Goal: Transaction & Acquisition: Purchase product/service

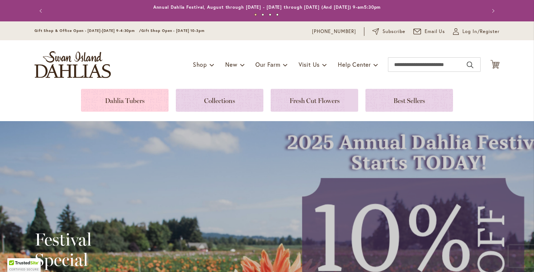
click at [145, 103] on link at bounding box center [125, 100] width 88 height 23
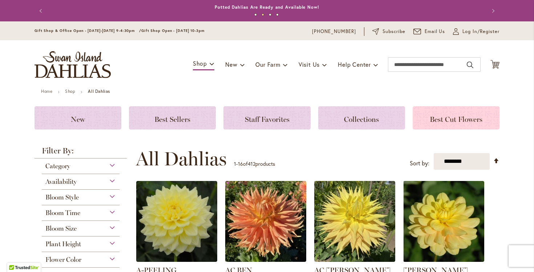
click at [447, 117] on span "Best Cut Flowers" at bounding box center [456, 119] width 53 height 9
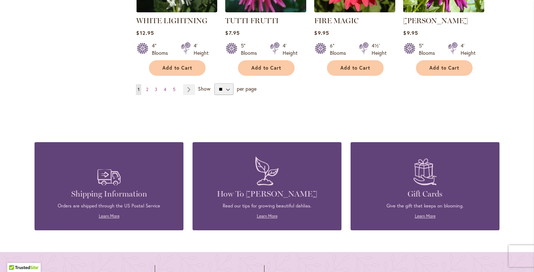
scroll to position [686, 0]
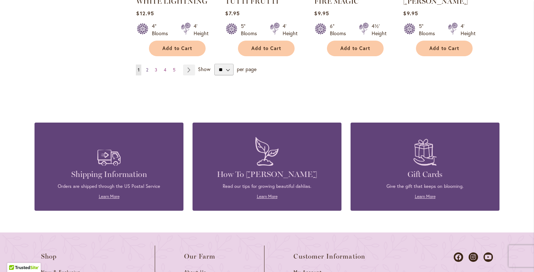
click at [146, 68] on link "Page 2" at bounding box center [147, 70] width 6 height 11
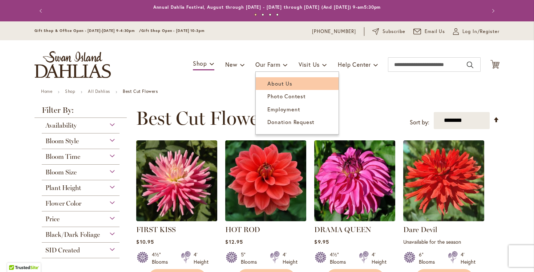
click at [323, 90] on link "About Us" at bounding box center [297, 83] width 83 height 13
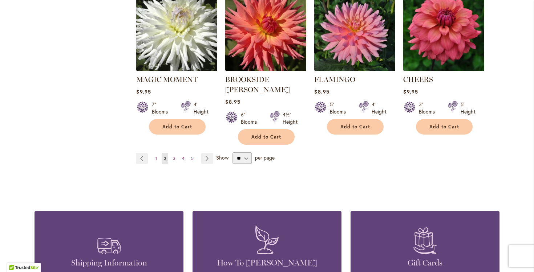
scroll to position [628, 0]
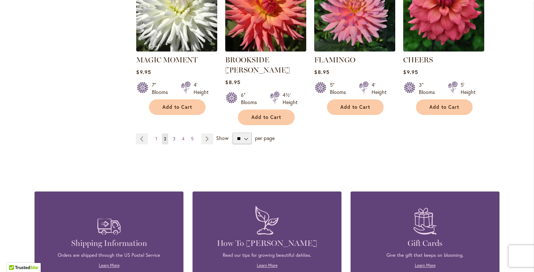
click at [174, 136] on span "3" at bounding box center [174, 138] width 3 height 5
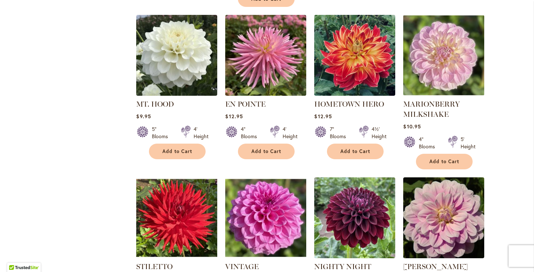
scroll to position [431, 0]
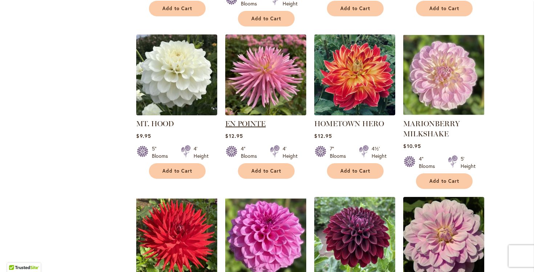
click at [261, 119] on link "EN POINTE" at bounding box center [245, 123] width 40 height 9
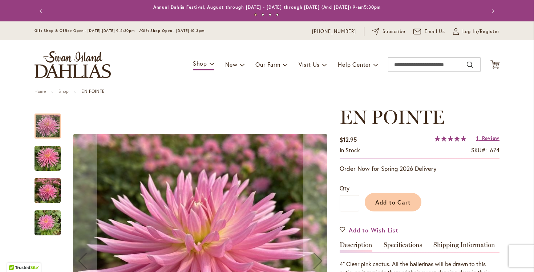
click at [254, 112] on div "EN POINTE" at bounding box center [200, 261] width 264 height 310
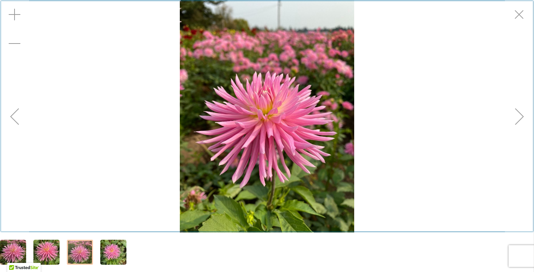
click at [521, 16] on div "Exit fullscreen" at bounding box center [519, 14] width 29 height 29
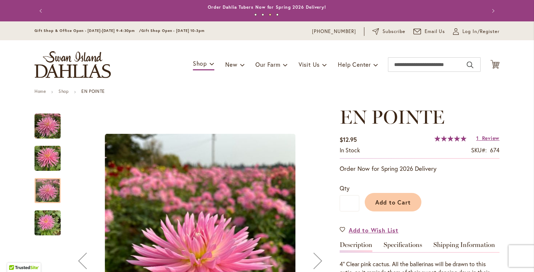
click at [488, 185] on div "Add to Cart" at bounding box center [429, 200] width 140 height 33
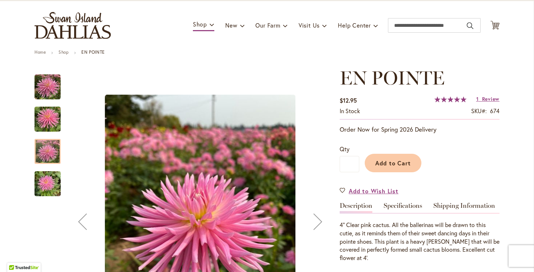
scroll to position [20, 0]
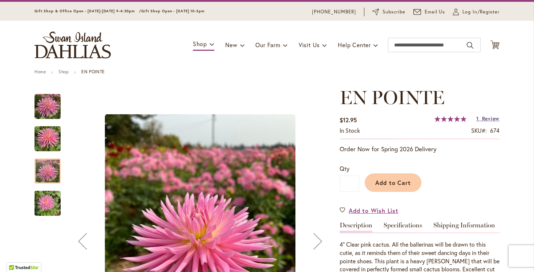
click at [497, 118] on span "Review" at bounding box center [490, 118] width 17 height 7
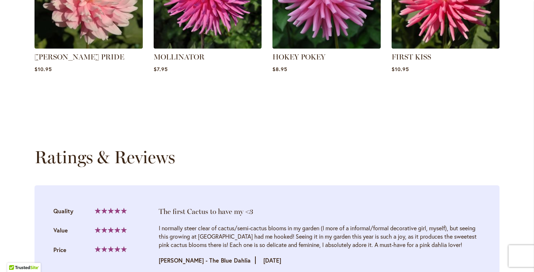
scroll to position [724, 0]
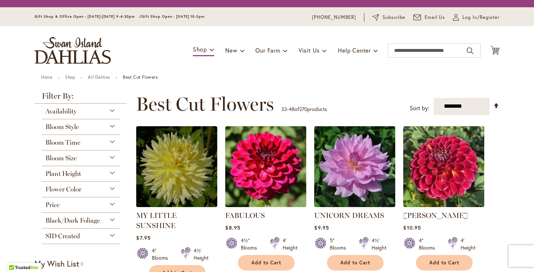
scroll to position [431, 0]
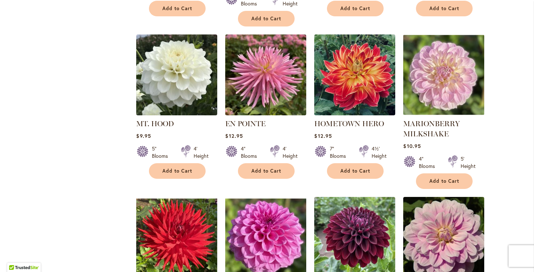
click at [272, 166] on li "EN POINTE Rating: 100% 1 Review $12.95 4" Blooms 4' Height Add to Cart" at bounding box center [266, 111] width 82 height 155
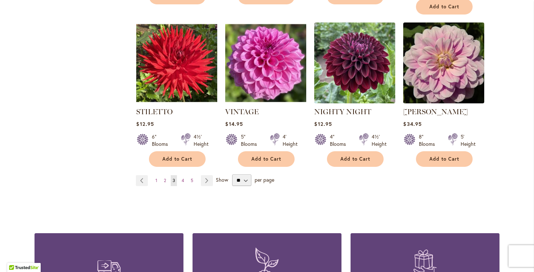
scroll to position [608, 0]
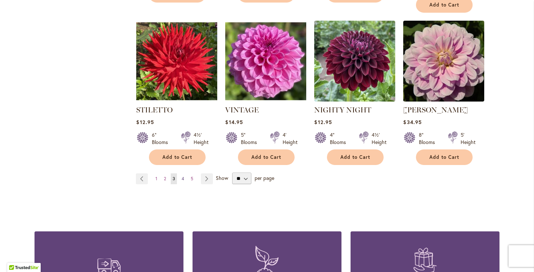
click at [185, 174] on link "Page 4" at bounding box center [183, 179] width 6 height 11
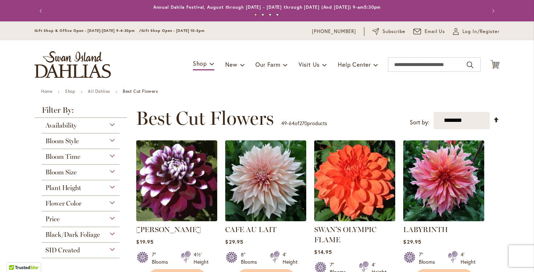
click at [295, 108] on div "**********" at bounding box center [318, 119] width 364 height 22
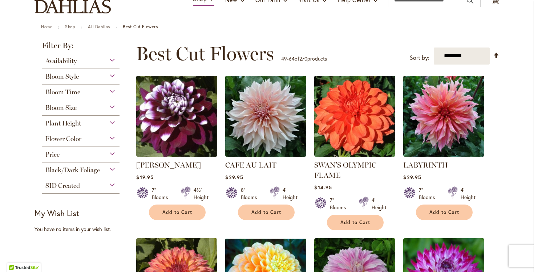
scroll to position [78, 0]
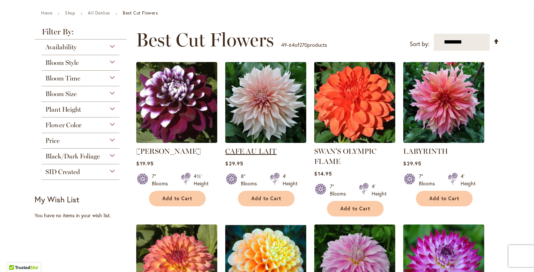
click at [260, 149] on link "CAFE AU LAIT" at bounding box center [250, 151] width 51 height 9
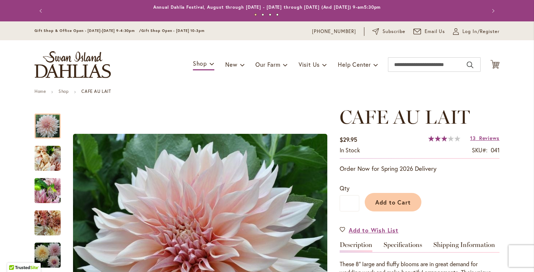
click at [452, 191] on div "Add to Cart" at bounding box center [429, 200] width 140 height 33
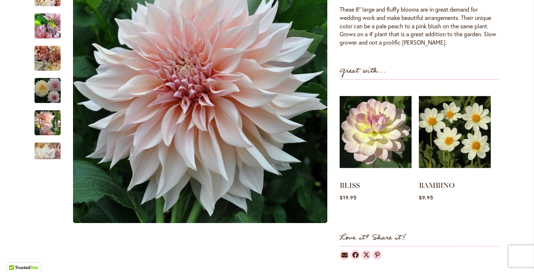
scroll to position [275, 0]
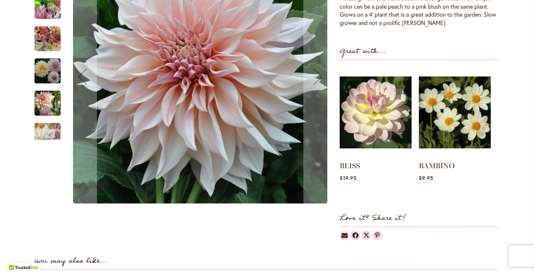
click at [239, 150] on img "Café Au Lait" at bounding box center [200, 77] width 254 height 254
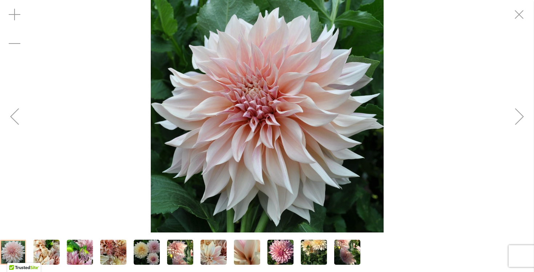
click at [523, 117] on div "Next" at bounding box center [519, 116] width 29 height 29
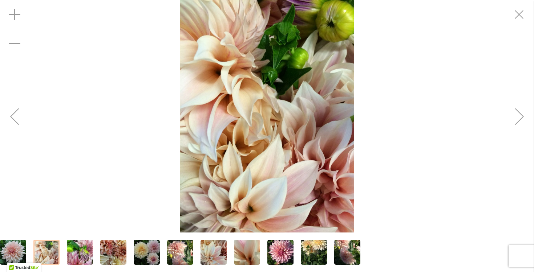
click at [523, 117] on div "Next" at bounding box center [519, 116] width 29 height 29
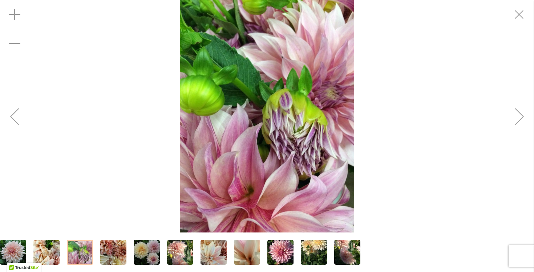
click at [523, 117] on div "Next" at bounding box center [519, 116] width 29 height 29
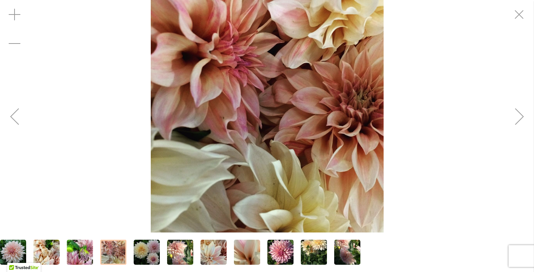
click at [523, 117] on div "Next" at bounding box center [519, 116] width 29 height 29
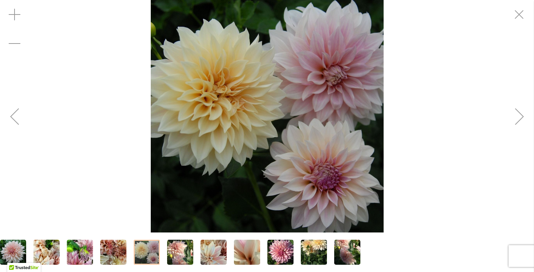
click at [523, 117] on div "Next" at bounding box center [519, 116] width 29 height 29
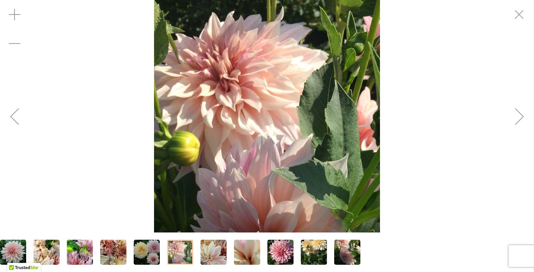
click at [523, 117] on div "Next" at bounding box center [519, 116] width 29 height 29
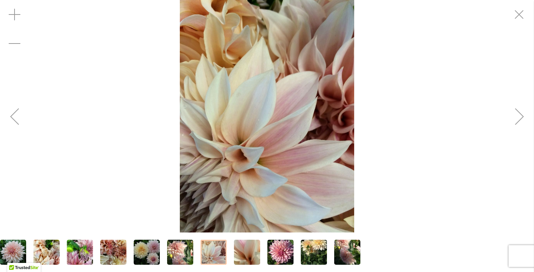
click at [523, 117] on div "Next" at bounding box center [519, 116] width 29 height 29
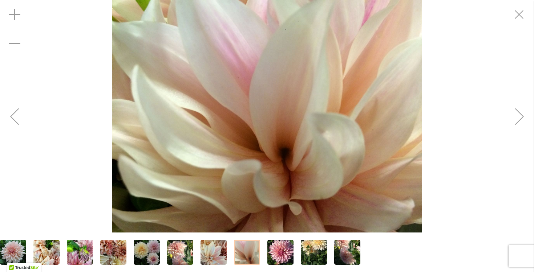
click at [523, 117] on div "Next" at bounding box center [519, 116] width 29 height 29
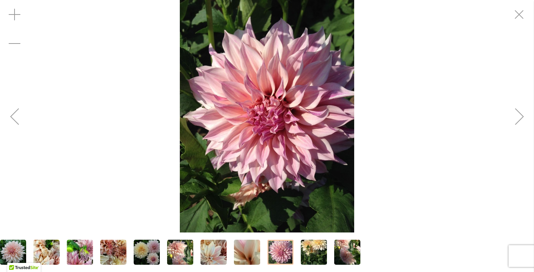
click at [523, 117] on div "Next" at bounding box center [519, 116] width 29 height 29
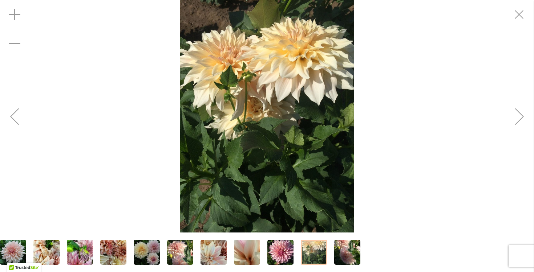
click at [523, 118] on div "Next" at bounding box center [519, 116] width 29 height 29
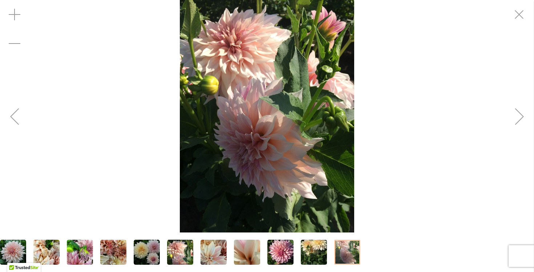
click at [523, 118] on div "Next" at bounding box center [519, 116] width 29 height 29
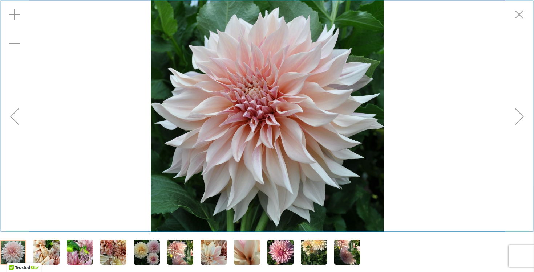
click at [518, 19] on div "Exit fullscreen" at bounding box center [519, 14] width 29 height 29
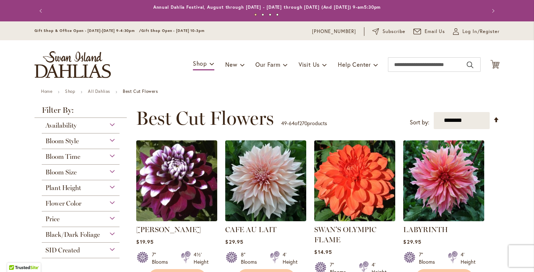
scroll to position [78, 0]
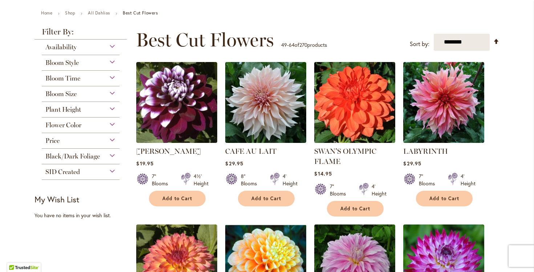
click at [360, 37] on div "**********" at bounding box center [318, 40] width 364 height 22
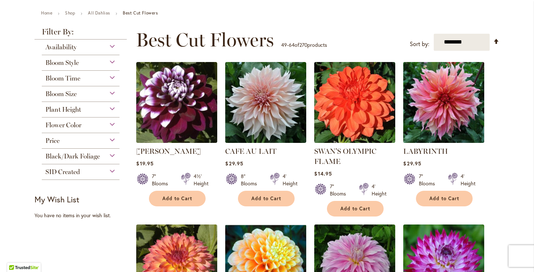
scroll to position [92, 0]
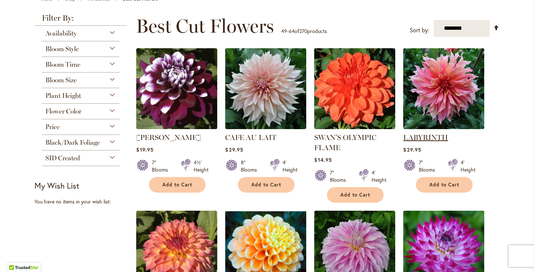
click at [438, 139] on link "LABYRINTH" at bounding box center [425, 137] width 45 height 9
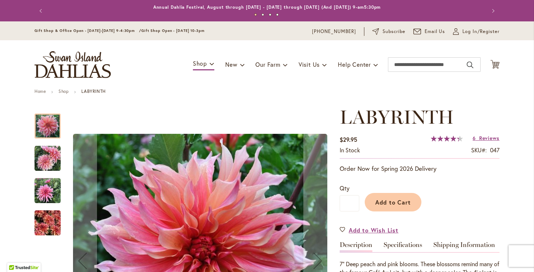
click at [449, 138] on span "87 % of 100" at bounding box center [445, 139] width 28 height 6
click at [479, 137] on link "6 Reviews" at bounding box center [486, 138] width 27 height 7
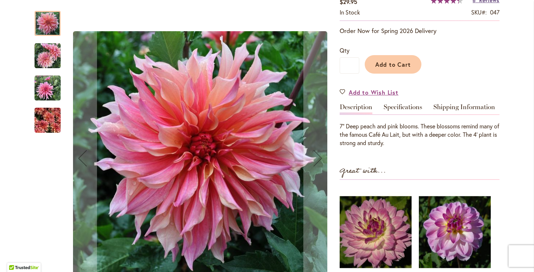
scroll to position [118, 0]
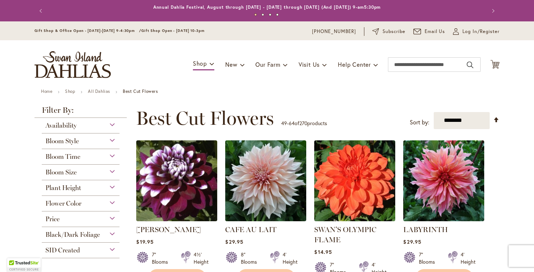
scroll to position [92, 0]
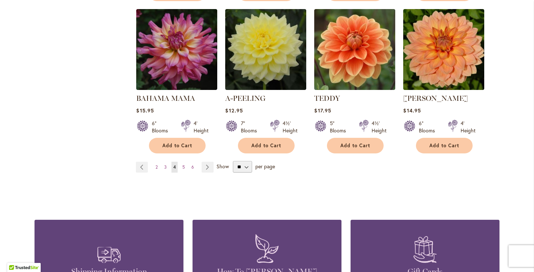
scroll to position [602, 0]
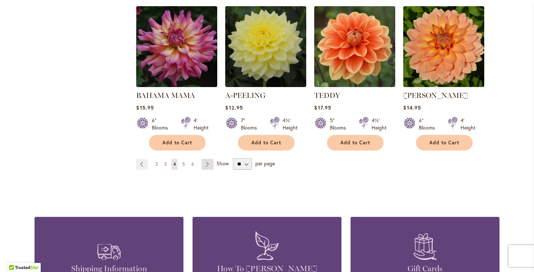
click at [209, 165] on link "Page Next" at bounding box center [208, 164] width 12 height 11
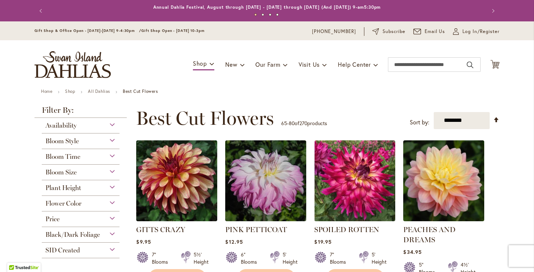
click at [475, 246] on div "PEACHES AND DREAMS Rating: 95% 4 Reviews $34.95 5" Blooms 4½' Height Add to Cart" at bounding box center [443, 258] width 81 height 67
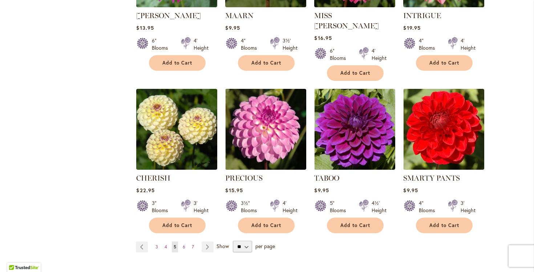
scroll to position [549, 0]
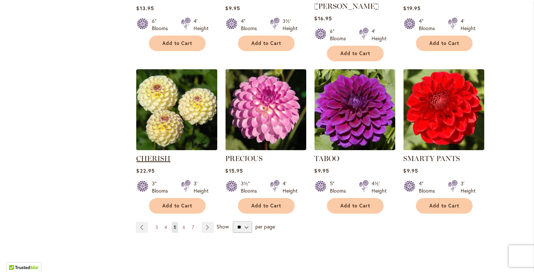
click at [162, 154] on link "CHERISH" at bounding box center [153, 158] width 34 height 9
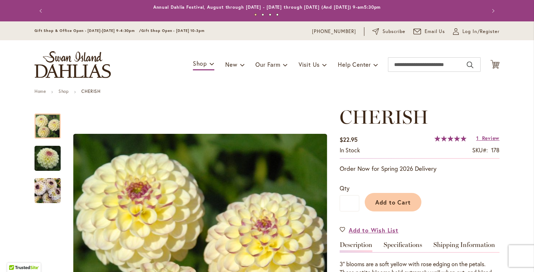
click at [445, 139] on span "100 % of 100" at bounding box center [450, 139] width 32 height 6
click at [484, 137] on span "Review" at bounding box center [490, 138] width 17 height 7
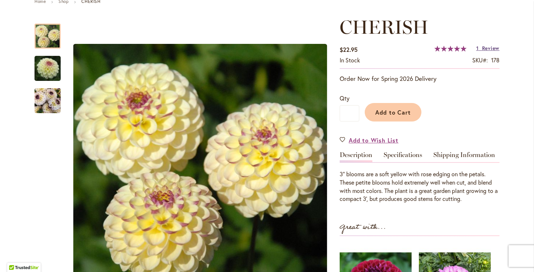
scroll to position [88, 0]
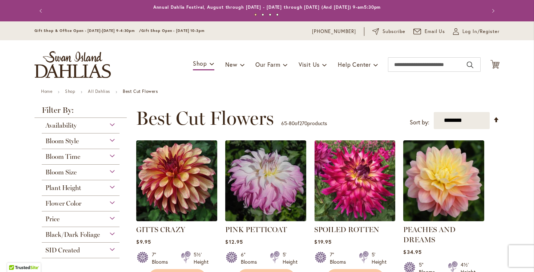
scroll to position [549, 0]
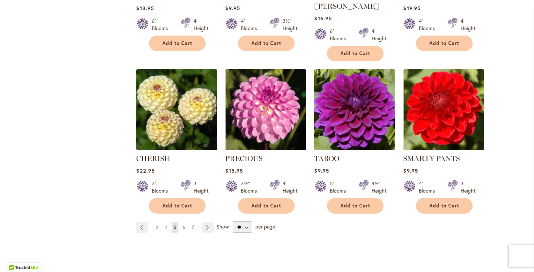
click at [369, 109] on img at bounding box center [354, 109] width 85 height 85
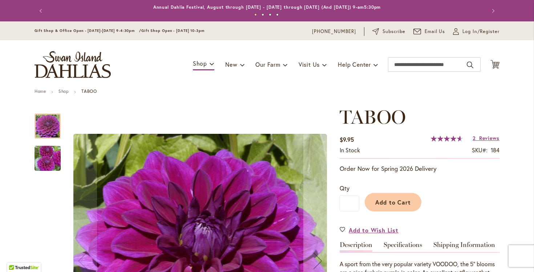
click at [435, 106] on h1 "TABOO" at bounding box center [420, 117] width 160 height 22
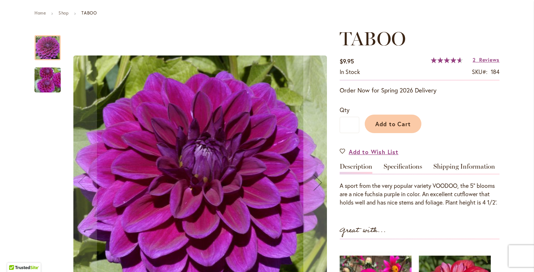
scroll to position [59, 0]
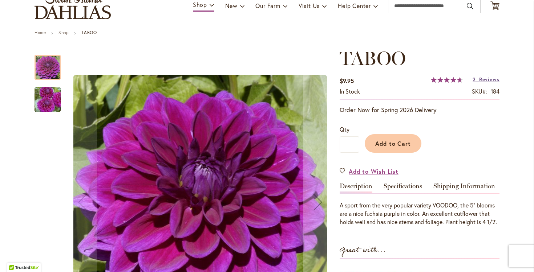
click at [487, 79] on span "Reviews" at bounding box center [489, 79] width 20 height 7
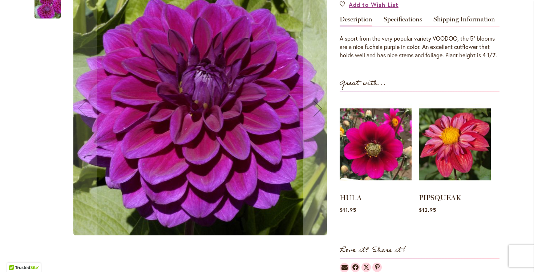
scroll to position [225, 0]
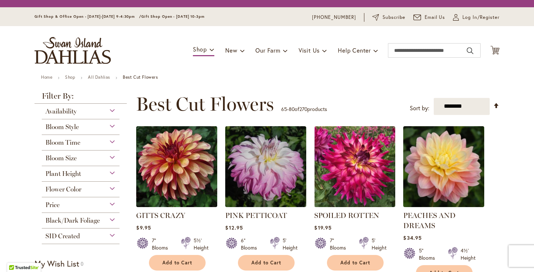
scroll to position [549, 0]
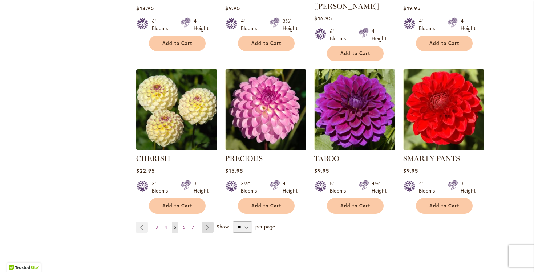
click at [207, 222] on link "Page Next" at bounding box center [208, 227] width 12 height 11
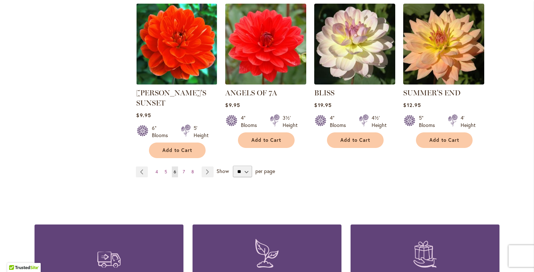
scroll to position [628, 0]
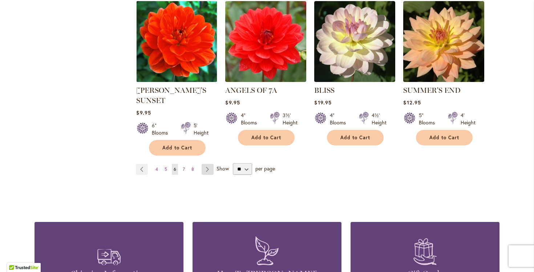
click at [206, 164] on link "Page Next" at bounding box center [208, 169] width 12 height 11
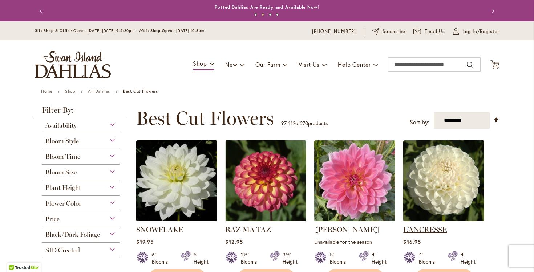
click at [435, 229] on link "L'ANCRESSE" at bounding box center [425, 230] width 44 height 9
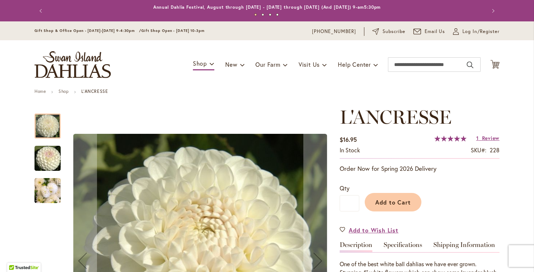
click at [472, 215] on div "Add to Cart" at bounding box center [429, 200] width 140 height 33
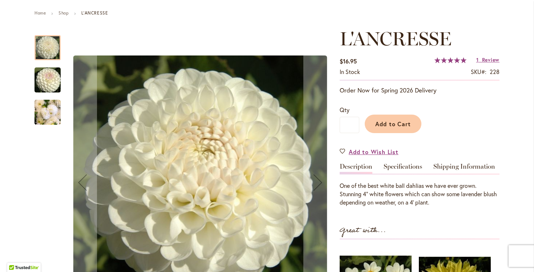
scroll to position [98, 0]
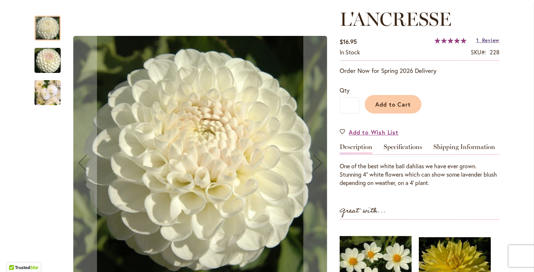
click at [487, 40] on span "Review" at bounding box center [490, 40] width 17 height 7
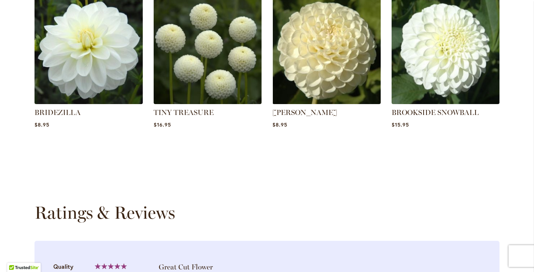
scroll to position [628, 0]
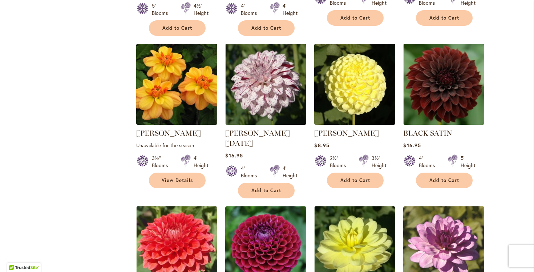
scroll to position [431, 0]
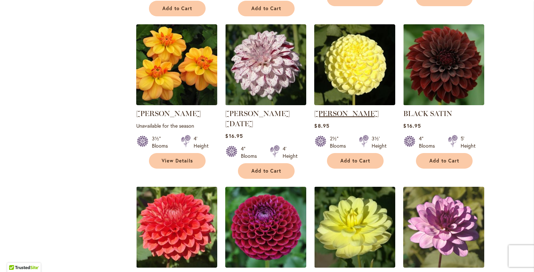
click at [335, 117] on link "NETTIE" at bounding box center [346, 113] width 65 height 9
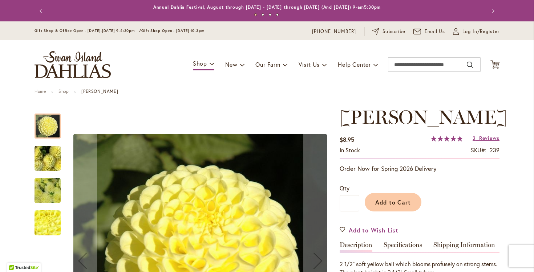
click at [365, 79] on div "Toggle Nav Shop Dahlia Tubers Collections Fresh Cut Dahlias Gardening Supplies …" at bounding box center [266, 64] width 479 height 49
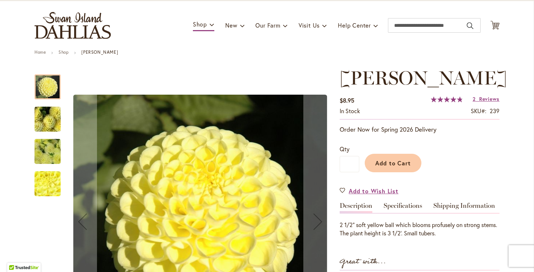
scroll to position [20, 0]
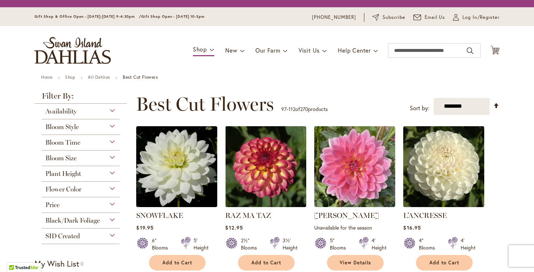
scroll to position [431, 0]
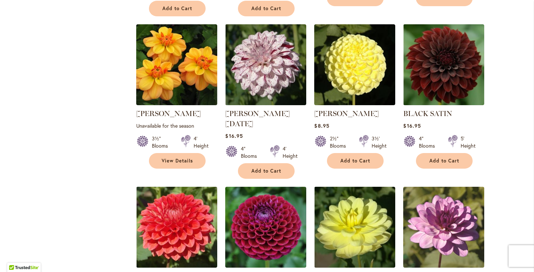
click at [496, 121] on ol "SNOWFLAKE $19.95 6" Blooms 5' Height Add to Cart" at bounding box center [318, 20] width 364 height 623
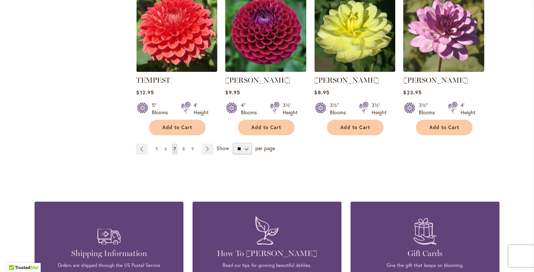
scroll to position [647, 0]
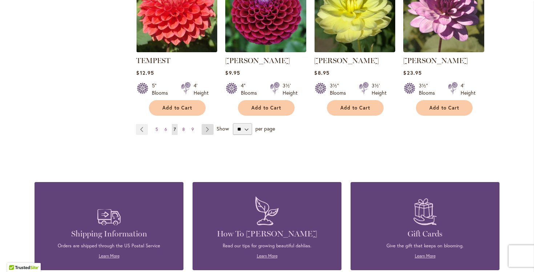
click at [207, 124] on link "Page Next" at bounding box center [208, 129] width 12 height 11
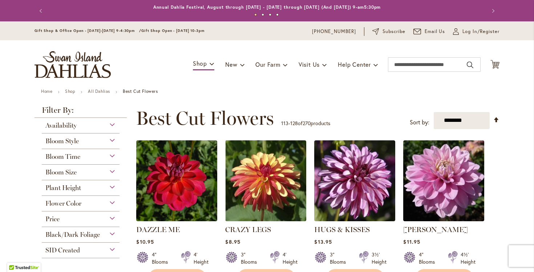
click at [310, 91] on ul "Home Shop All Dahlias Best Cut Flowers" at bounding box center [267, 92] width 452 height 7
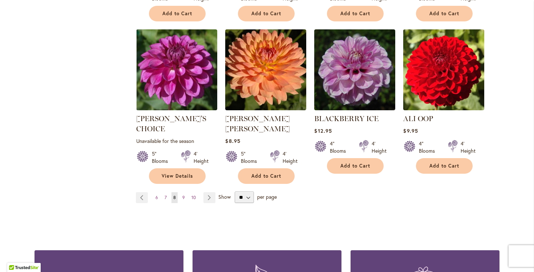
scroll to position [588, 0]
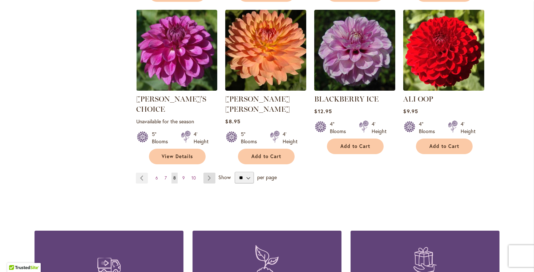
click at [207, 173] on link "Page Next" at bounding box center [209, 178] width 12 height 11
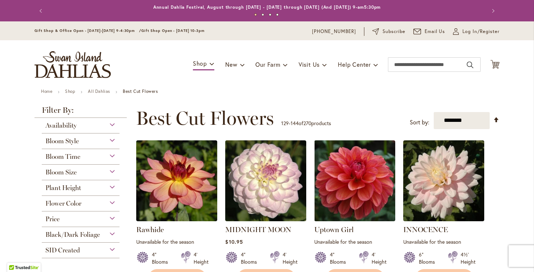
click at [354, 109] on div "**********" at bounding box center [318, 119] width 364 height 22
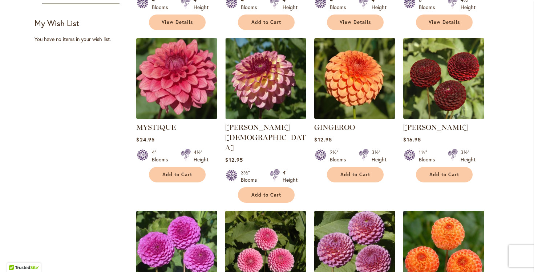
scroll to position [275, 0]
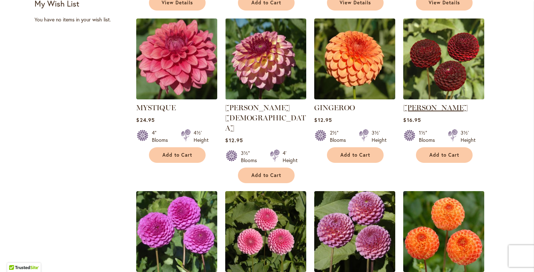
click at [427, 106] on link "[PERSON_NAME]" at bounding box center [435, 108] width 65 height 9
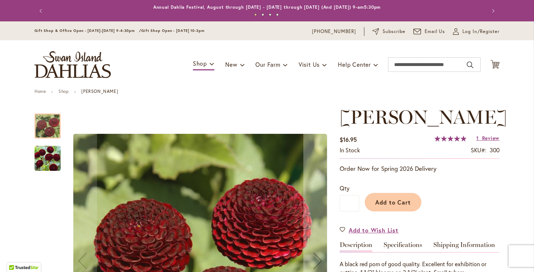
click at [459, 217] on div "Add to Cart" at bounding box center [429, 200] width 140 height 33
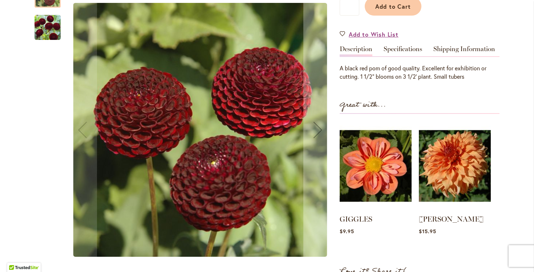
scroll to position [216, 0]
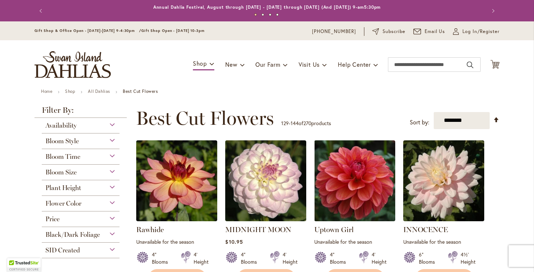
scroll to position [275, 0]
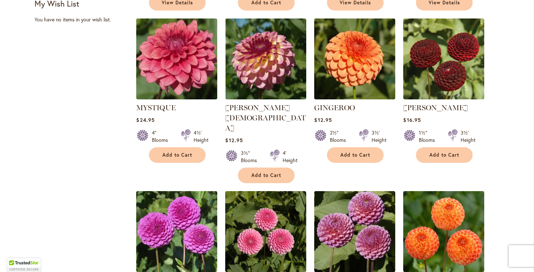
click at [487, 155] on ol "Rawhide Rating: 100% 5 Reviews Unavailable for the season 4" Blooms 4' Height" at bounding box center [318, 182] width 364 height 633
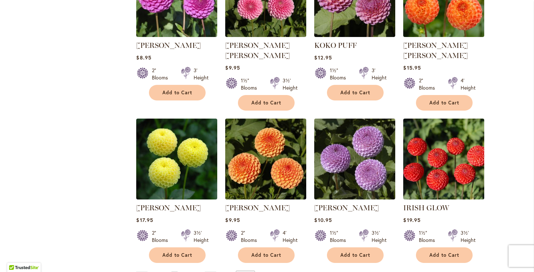
scroll to position [530, 0]
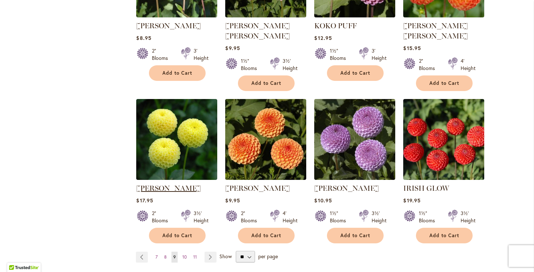
click at [185, 184] on link "LITTLE SCOTTIE" at bounding box center [168, 188] width 65 height 9
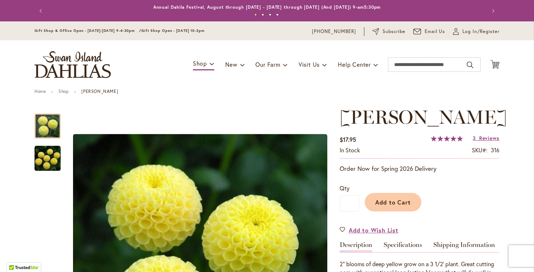
click at [446, 183] on div "Qty * Add to Cart" at bounding box center [420, 198] width 160 height 42
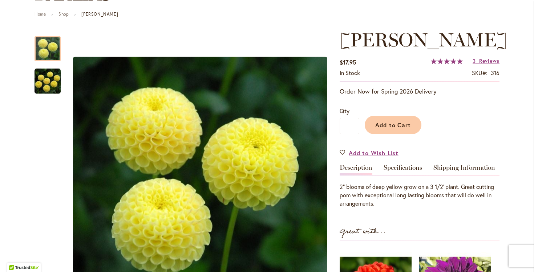
scroll to position [78, 0]
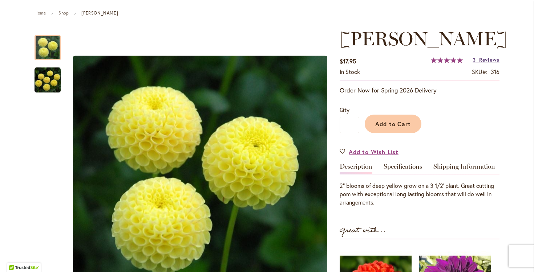
click at [488, 60] on span "Reviews" at bounding box center [489, 59] width 20 height 7
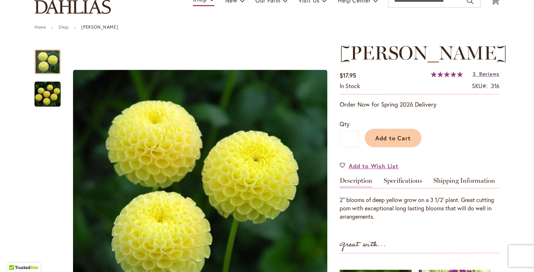
scroll to position [60, 0]
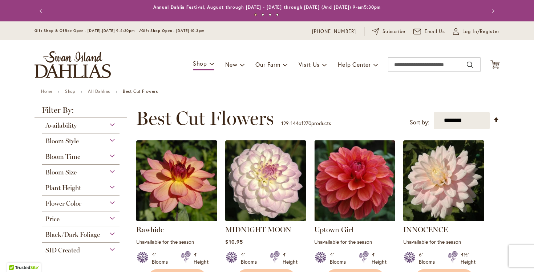
scroll to position [530, 0]
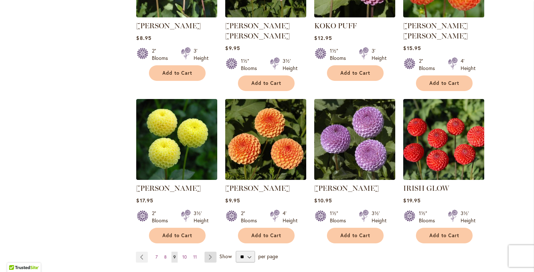
click at [210, 252] on link "Page Next" at bounding box center [210, 257] width 12 height 11
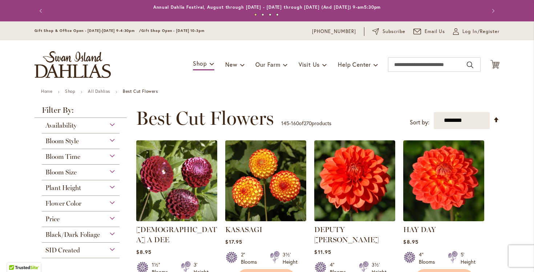
click at [464, 233] on strong "HAY DAY" at bounding box center [443, 230] width 81 height 10
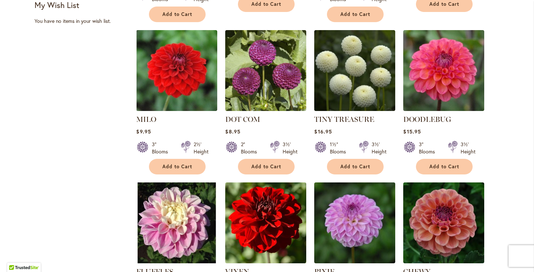
scroll to position [275, 0]
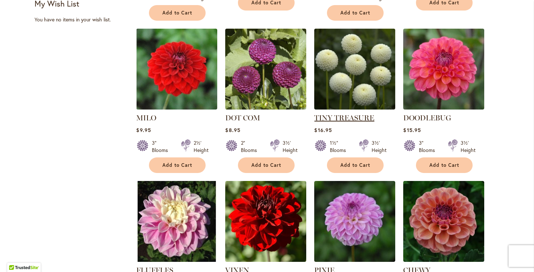
click at [358, 114] on link "TINY TREASURE" at bounding box center [344, 118] width 60 height 9
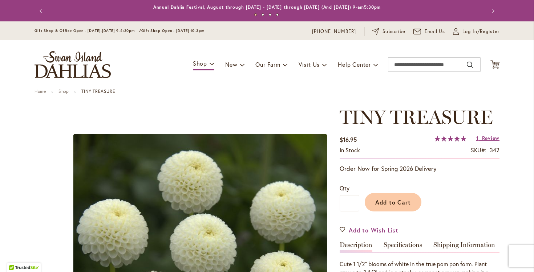
click at [451, 179] on div "Qty * Add to Cart" at bounding box center [420, 198] width 160 height 42
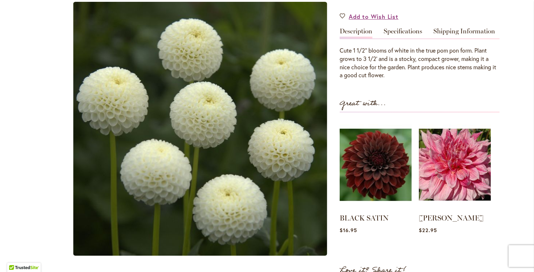
scroll to position [216, 0]
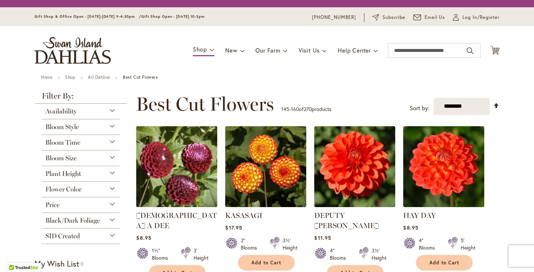
scroll to position [275, 0]
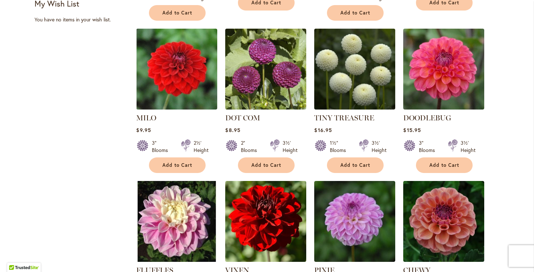
click at [42, 177] on div "Filter by: Filter By: Availability In Stock 251 items Out of Stock 19 items" at bounding box center [267, 177] width 465 height 691
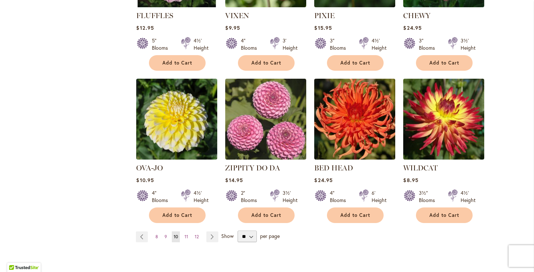
scroll to position [549, 0]
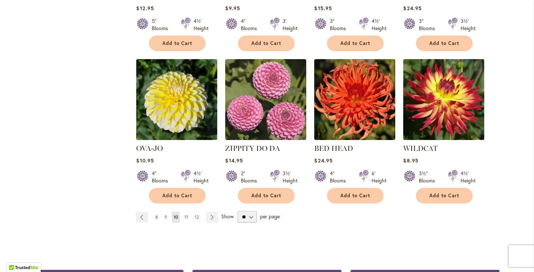
click at [340, 133] on div "BED HEAD Rating: 67% 4 Reviews $24.95 4" Blooms 6' Height" at bounding box center [354, 129] width 81 height 141
click at [340, 144] on link "BED HEAD" at bounding box center [333, 148] width 39 height 9
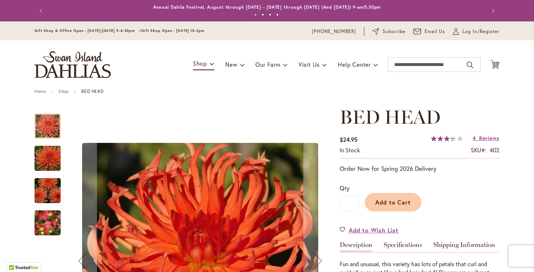
click at [435, 185] on div "Add to Cart" at bounding box center [429, 200] width 140 height 33
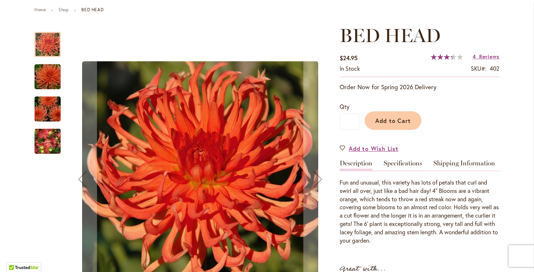
scroll to position [78, 0]
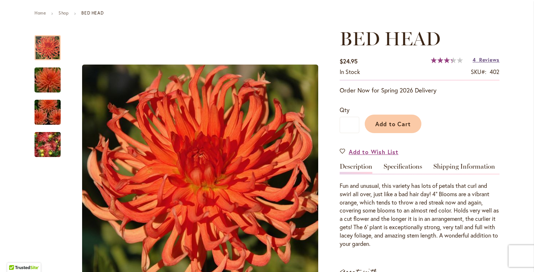
click at [494, 58] on span "Reviews" at bounding box center [489, 59] width 20 height 7
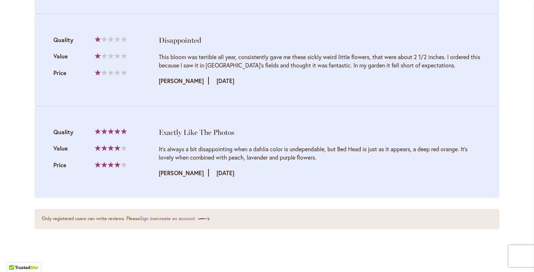
scroll to position [1042, 0]
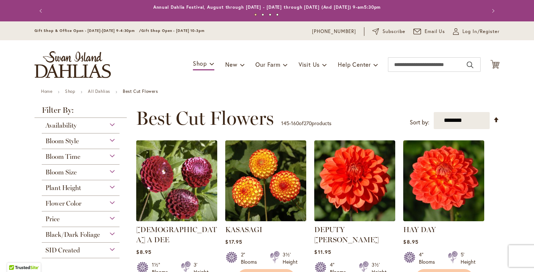
scroll to position [549, 0]
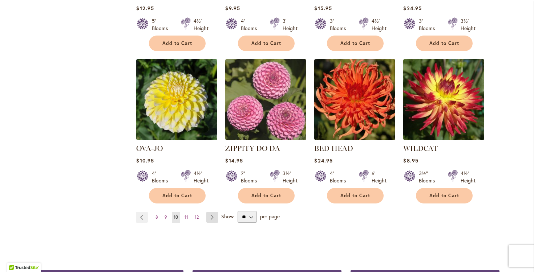
click at [215, 212] on link "Page Next" at bounding box center [212, 217] width 12 height 11
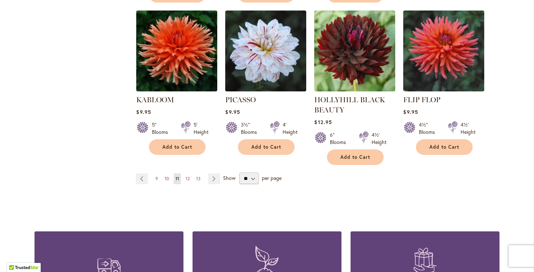
scroll to position [588, 0]
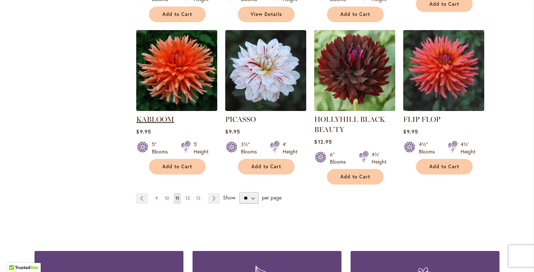
click at [165, 115] on link "KABLOOM" at bounding box center [155, 119] width 38 height 9
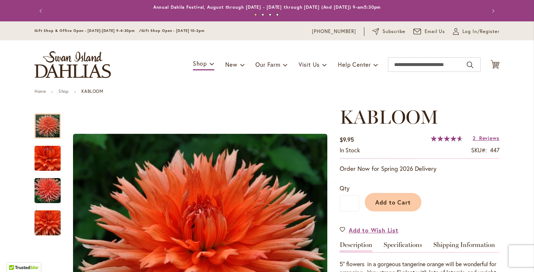
click at [441, 187] on div "Add to Cart" at bounding box center [429, 200] width 140 height 33
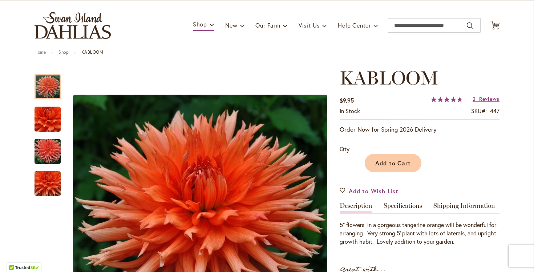
scroll to position [59, 0]
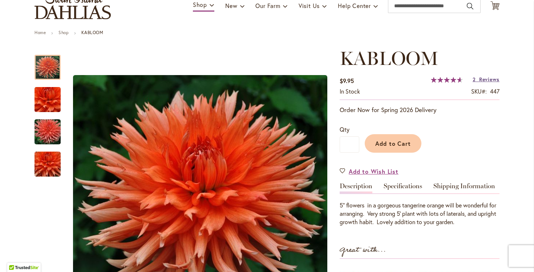
click at [485, 79] on span "Reviews" at bounding box center [489, 79] width 20 height 7
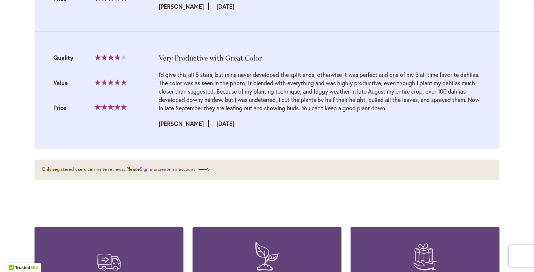
scroll to position [864, 0]
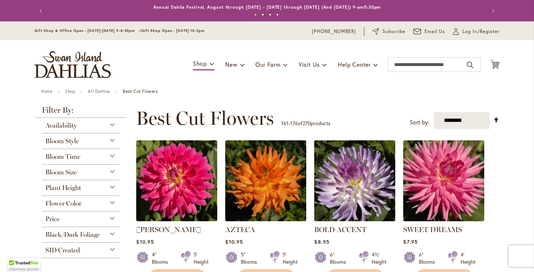
scroll to position [588, 0]
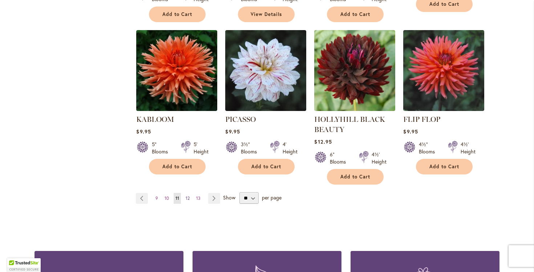
click at [190, 196] on span "12" at bounding box center [188, 198] width 4 height 5
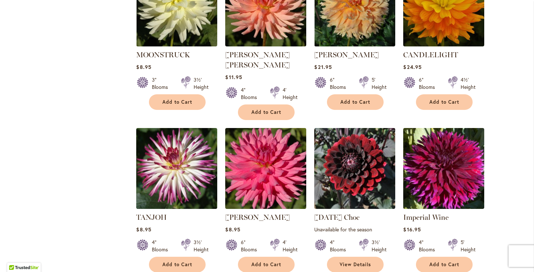
scroll to position [510, 0]
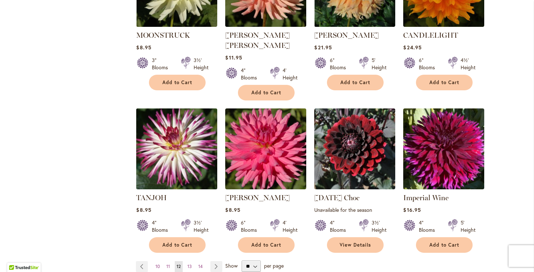
click at [176, 159] on img at bounding box center [176, 148] width 85 height 85
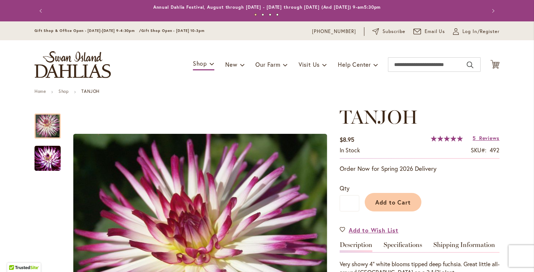
click at [369, 183] on div "Qty * Add to Cart" at bounding box center [420, 198] width 160 height 42
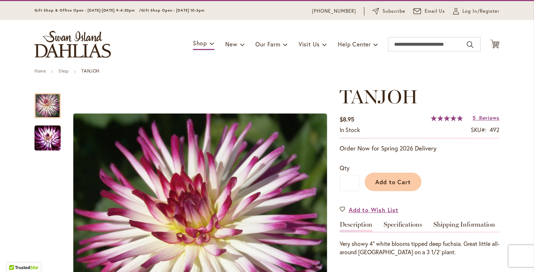
scroll to position [20, 0]
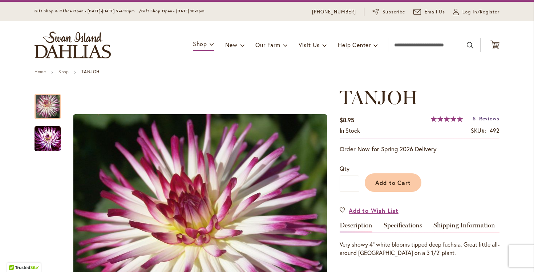
click at [480, 118] on span "Reviews" at bounding box center [489, 118] width 20 height 7
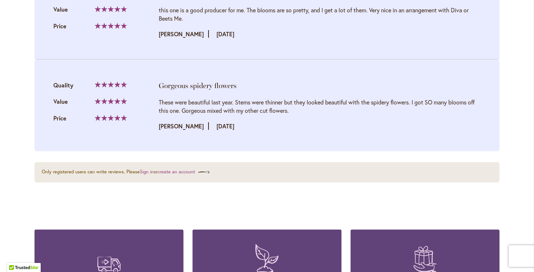
scroll to position [1130, 0]
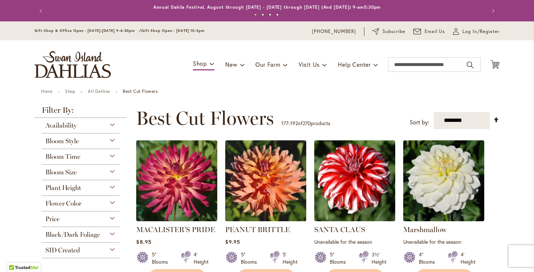
scroll to position [510, 0]
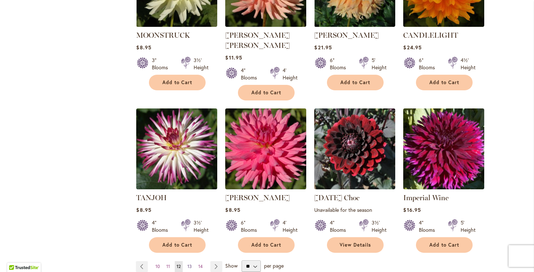
click at [191, 264] on span "13" at bounding box center [189, 266] width 4 height 5
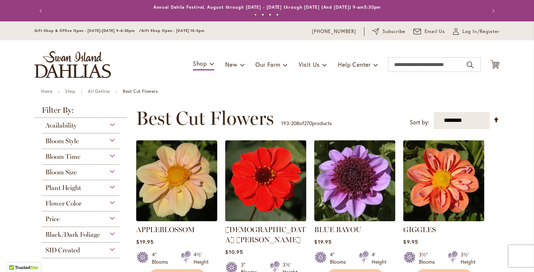
click at [315, 114] on div "**********" at bounding box center [318, 119] width 364 height 22
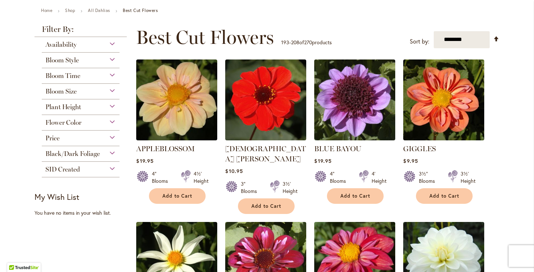
scroll to position [98, 0]
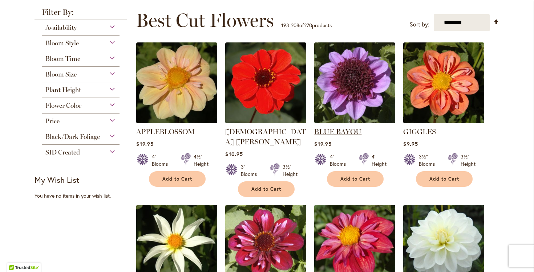
click at [333, 131] on link "BLUE BAYOU" at bounding box center [337, 131] width 47 height 9
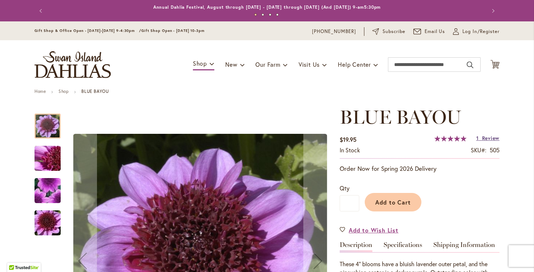
click at [480, 137] on link "1 Review" at bounding box center [487, 138] width 23 height 7
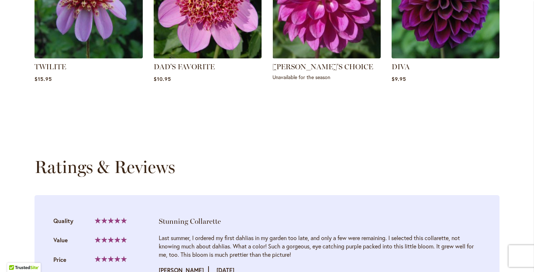
scroll to position [743, 0]
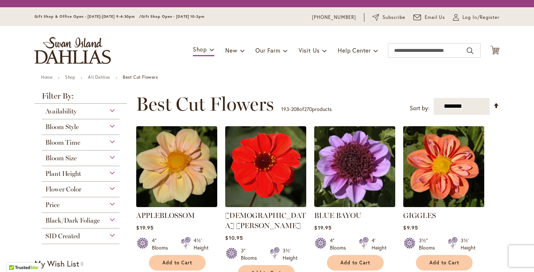
scroll to position [98, 0]
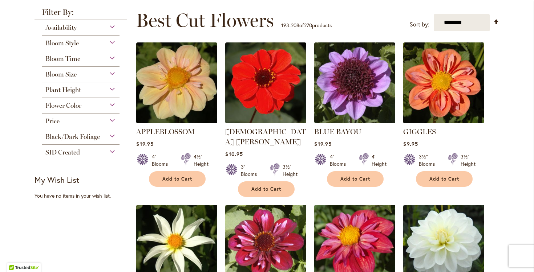
click at [434, 87] on img at bounding box center [443, 82] width 85 height 85
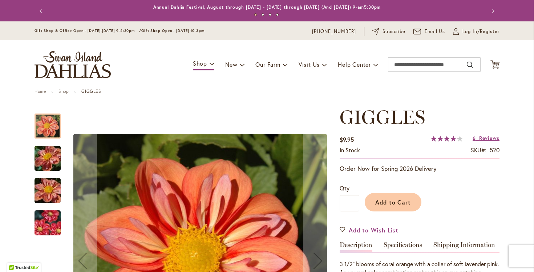
click at [410, 141] on div "$9.95 In stock SKU 520 Rating: 84 % of 100 6 Reviews Add Your Review" at bounding box center [420, 146] width 160 height 25
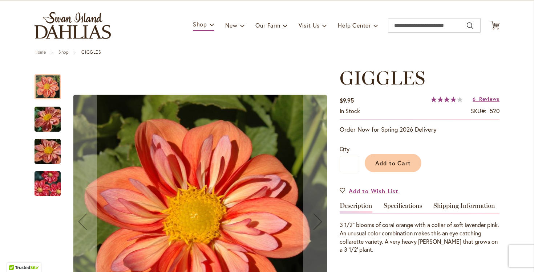
scroll to position [59, 0]
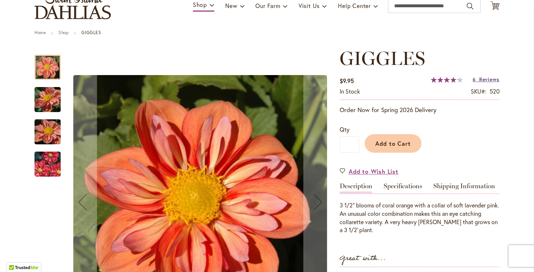
click at [492, 79] on span "Reviews" at bounding box center [489, 79] width 20 height 7
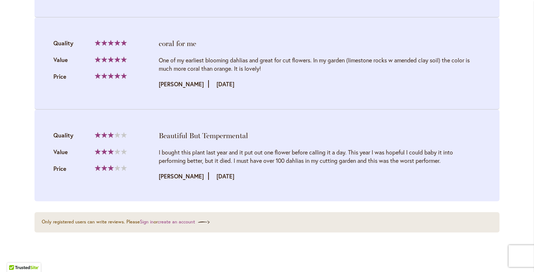
scroll to position [1147, 0]
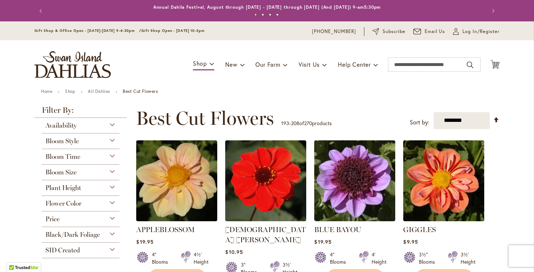
scroll to position [98, 0]
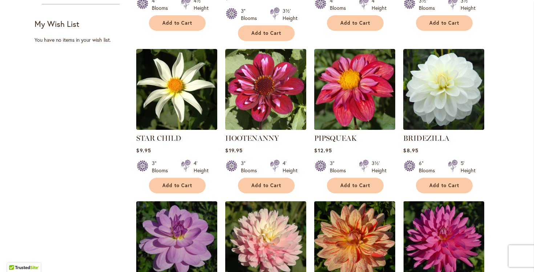
scroll to position [255, 0]
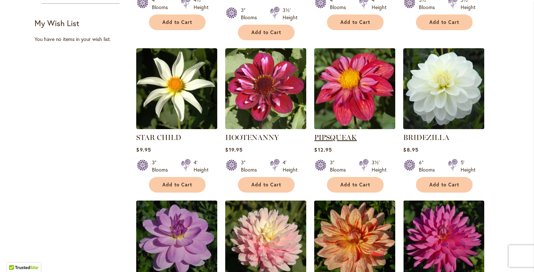
click at [348, 133] on link "PIPSQUEAK" at bounding box center [335, 137] width 42 height 9
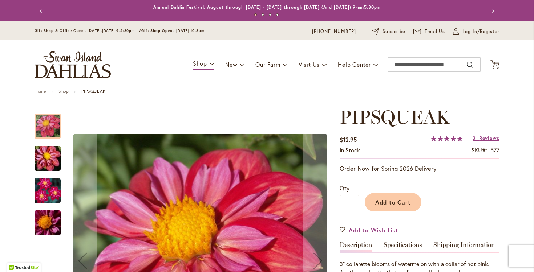
click at [443, 181] on div "Qty * Add to Cart" at bounding box center [420, 198] width 160 height 42
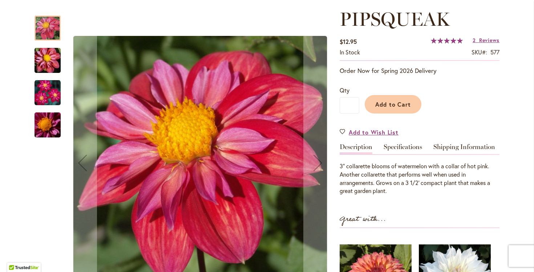
scroll to position [118, 0]
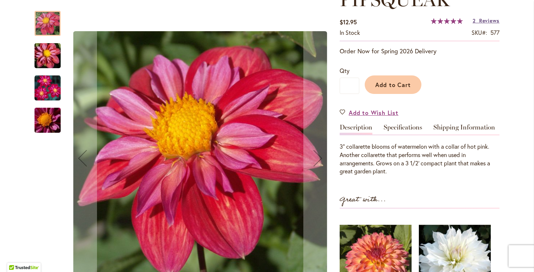
click at [479, 19] on link "2 Reviews" at bounding box center [486, 20] width 27 height 7
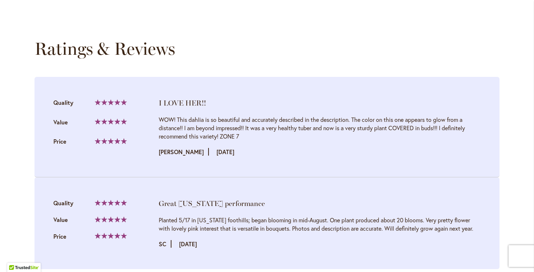
scroll to position [735, 0]
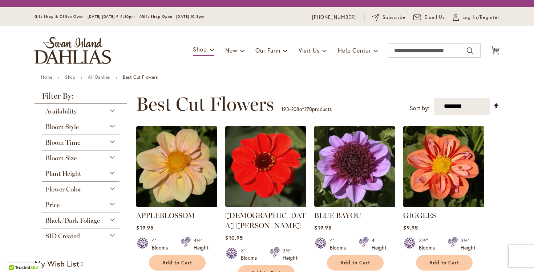
scroll to position [255, 0]
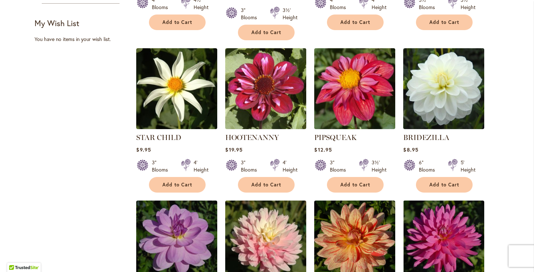
click at [470, 135] on div "BRIDEZILLA Rating: 99% 13 Reviews $8.95 6" Blooms 5' Height Add to Cart" at bounding box center [443, 161] width 81 height 57
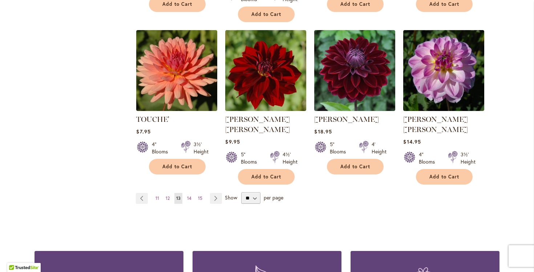
scroll to position [608, 0]
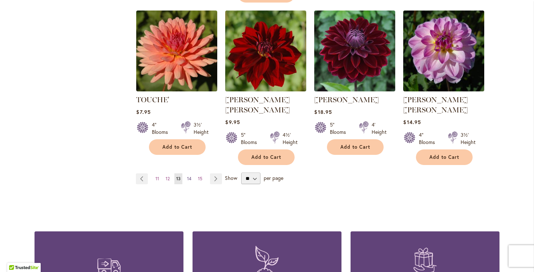
click at [193, 174] on link "Page 14" at bounding box center [189, 179] width 8 height 11
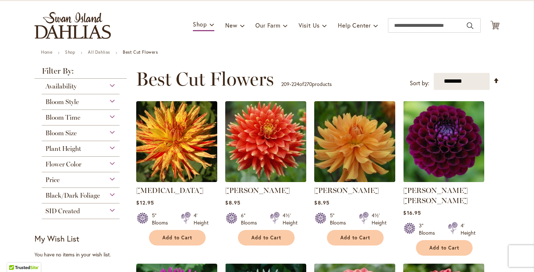
scroll to position [59, 0]
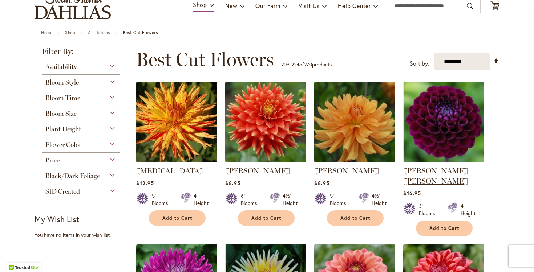
click at [448, 171] on link "[PERSON_NAME] [PERSON_NAME]" at bounding box center [435, 176] width 65 height 19
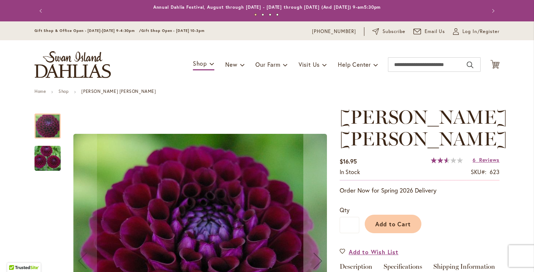
click at [462, 194] on p "Order Now for Spring 2026 Delivery" at bounding box center [420, 190] width 160 height 9
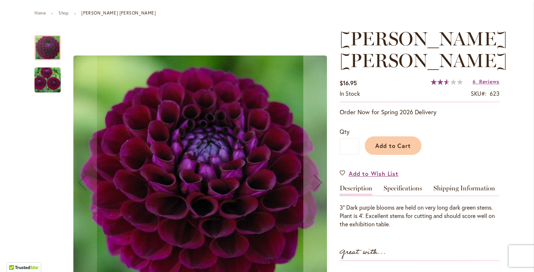
scroll to position [98, 0]
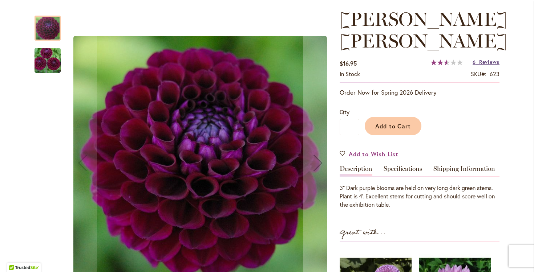
click at [487, 61] on span "Reviews" at bounding box center [489, 61] width 20 height 7
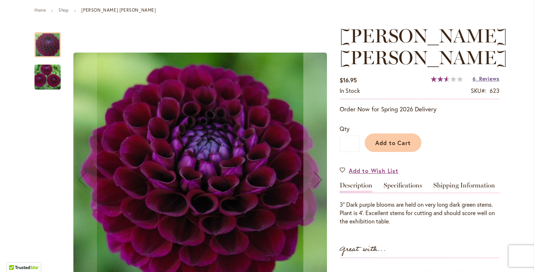
scroll to position [62, 0]
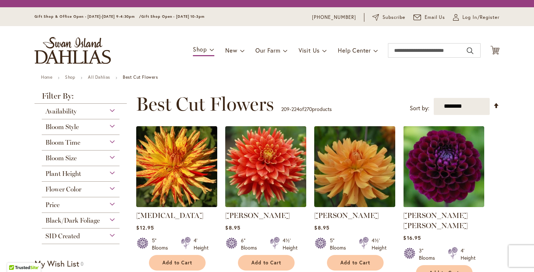
scroll to position [59, 0]
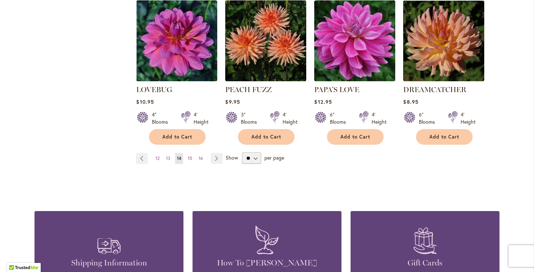
scroll to position [628, 0]
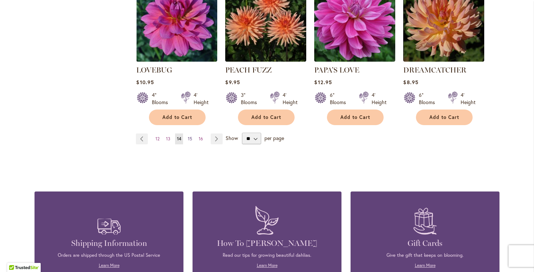
click at [191, 136] on span "15" at bounding box center [190, 138] width 4 height 5
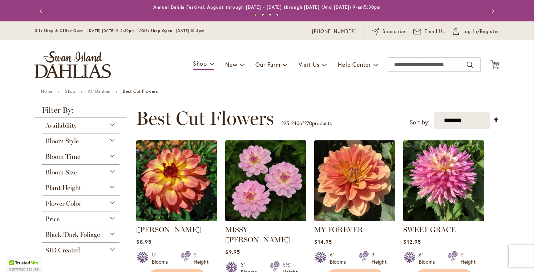
click at [280, 94] on ul "Home Shop All Dahlias Best Cut Flowers" at bounding box center [267, 92] width 452 height 7
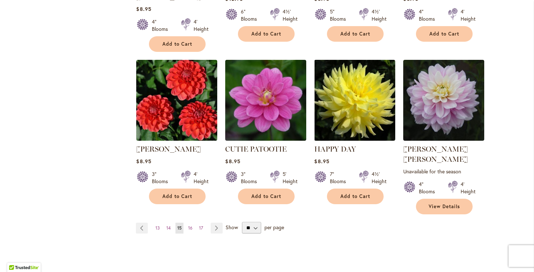
scroll to position [588, 0]
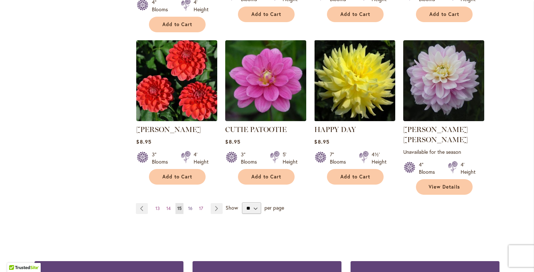
click at [191, 206] on span "16" at bounding box center [190, 208] width 4 height 5
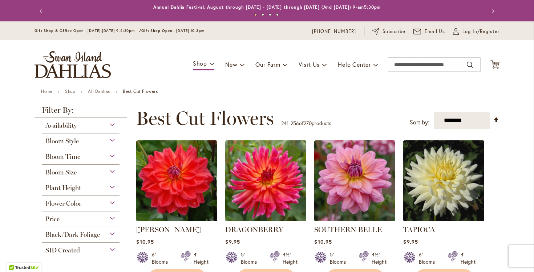
click at [465, 232] on strong "TAPIOCA" at bounding box center [443, 230] width 81 height 10
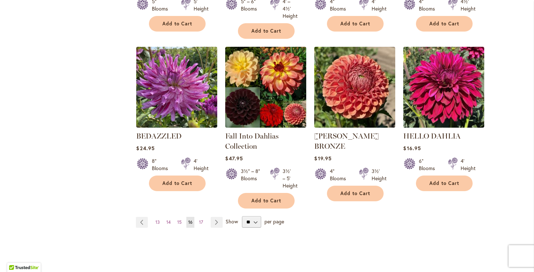
scroll to position [588, 0]
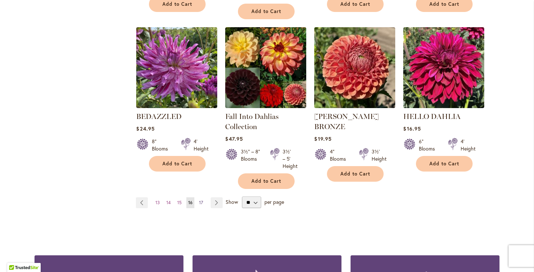
click at [204, 198] on link "Page 17" at bounding box center [201, 203] width 8 height 11
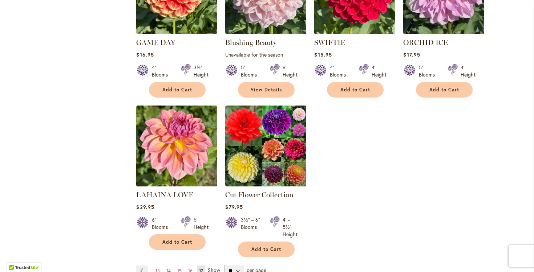
scroll to position [530, 0]
